Goal: Task Accomplishment & Management: Manage account settings

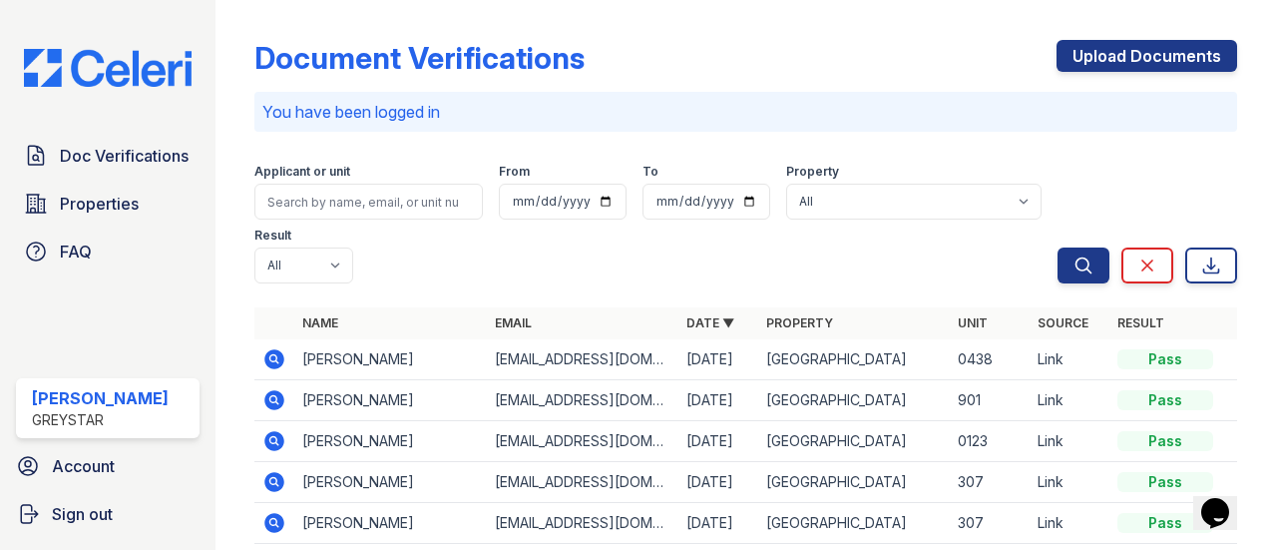
scroll to position [299, 0]
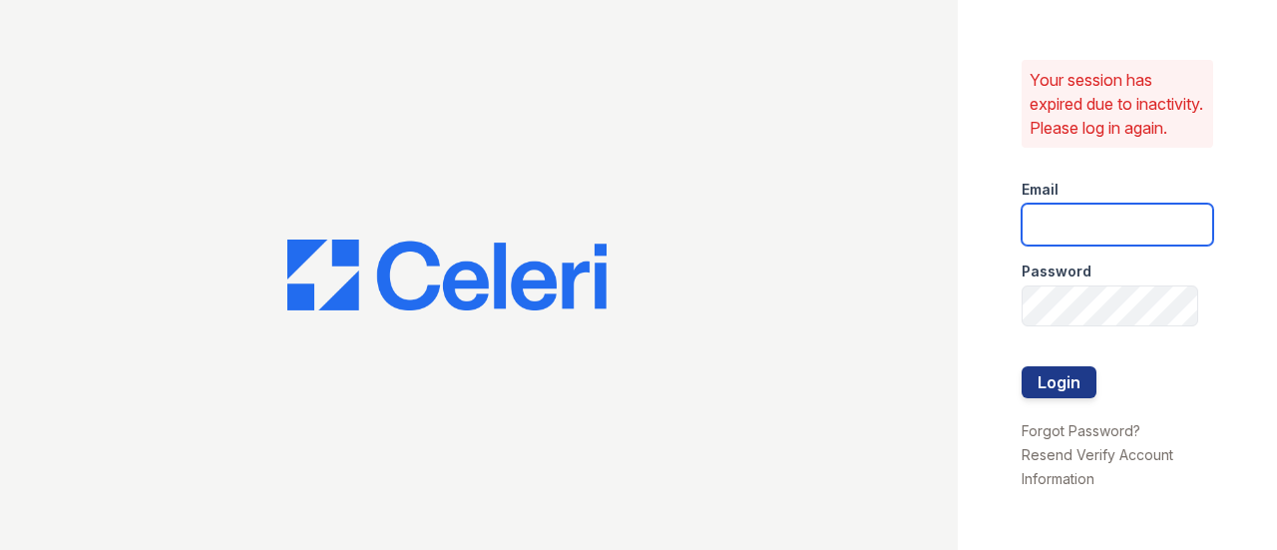
click at [1031, 242] on input "email" at bounding box center [1117, 224] width 192 height 42
type input "[PERSON_NAME][EMAIL_ADDRESS][PERSON_NAME][DOMAIN_NAME]"
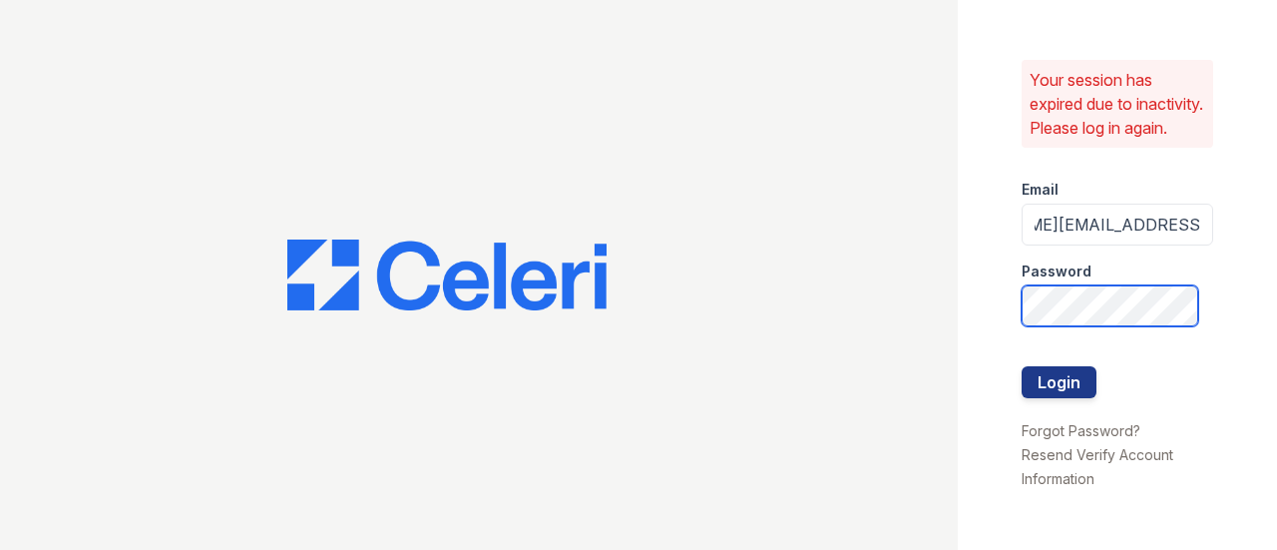
scroll to position [0, 0]
click at [1021, 366] on button "Login" at bounding box center [1058, 382] width 75 height 32
